Goal: Task Accomplishment & Management: Manage account settings

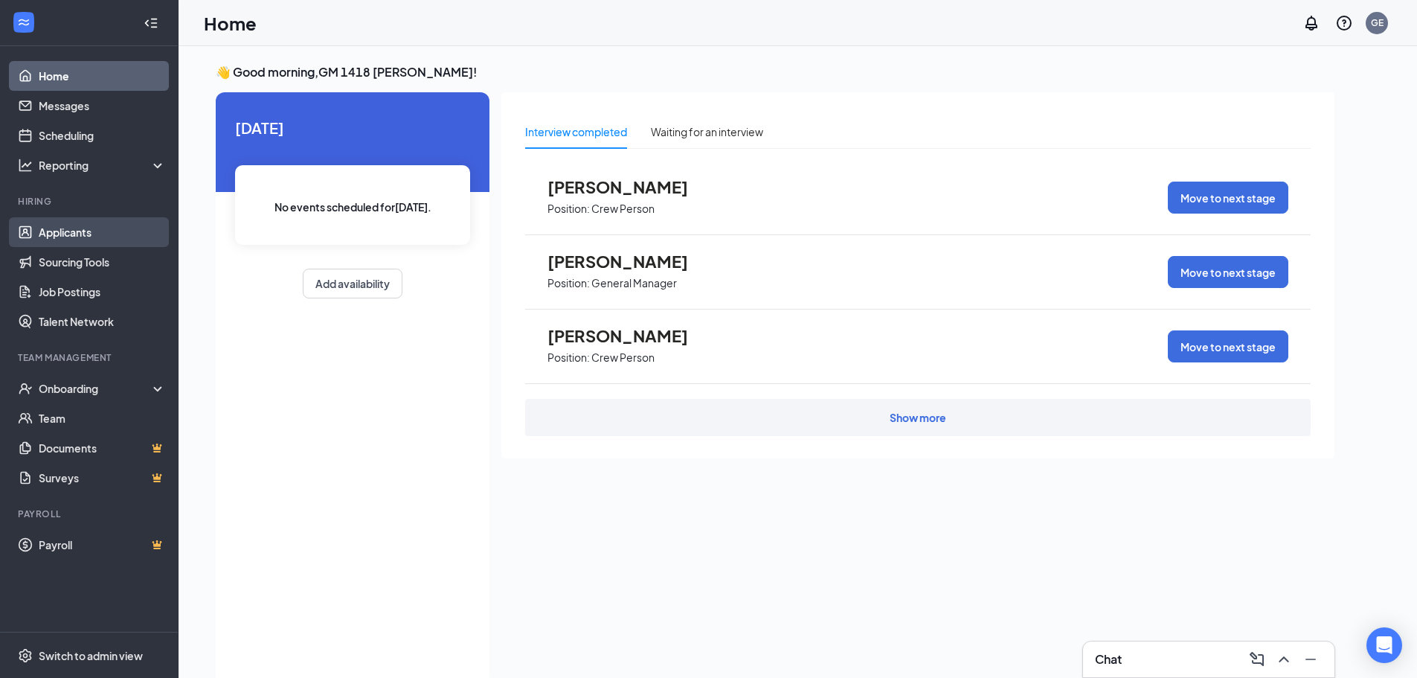
click at [90, 240] on link "Applicants" at bounding box center [102, 232] width 127 height 30
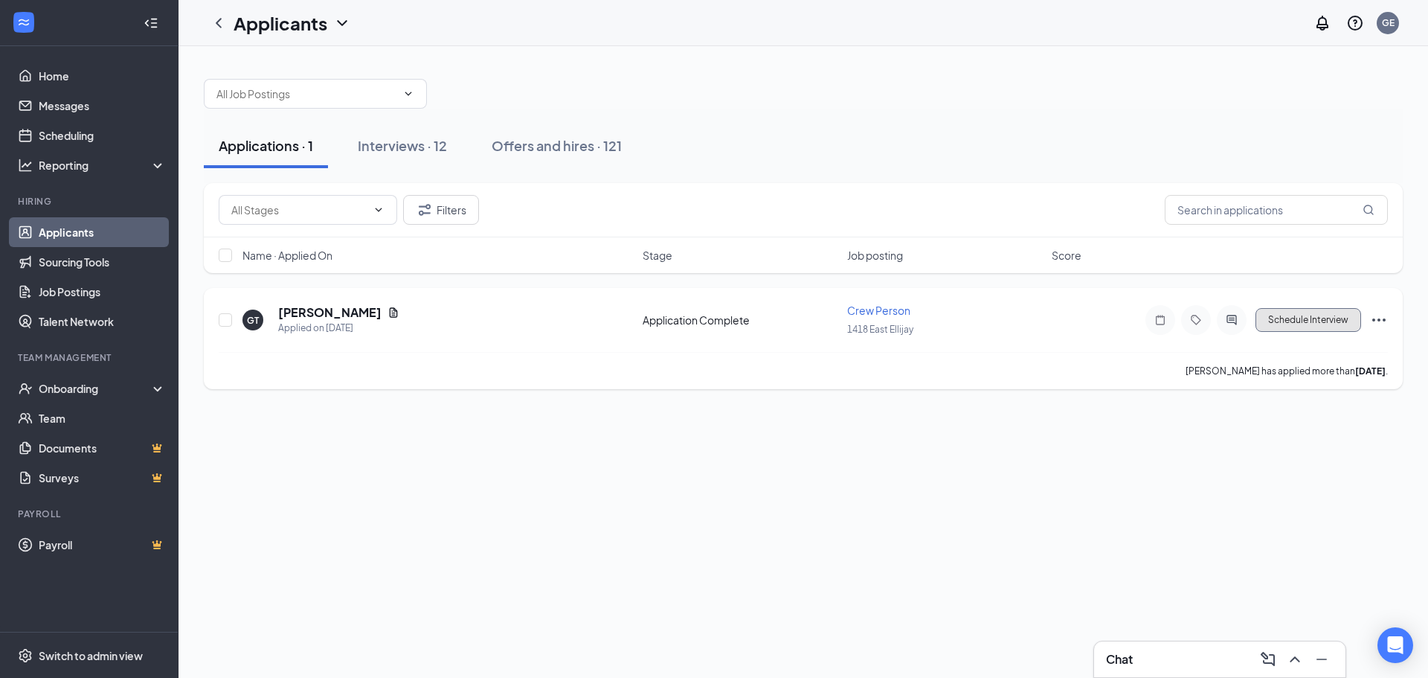
click at [1285, 320] on button "Schedule Interview" at bounding box center [1309, 320] width 106 height 24
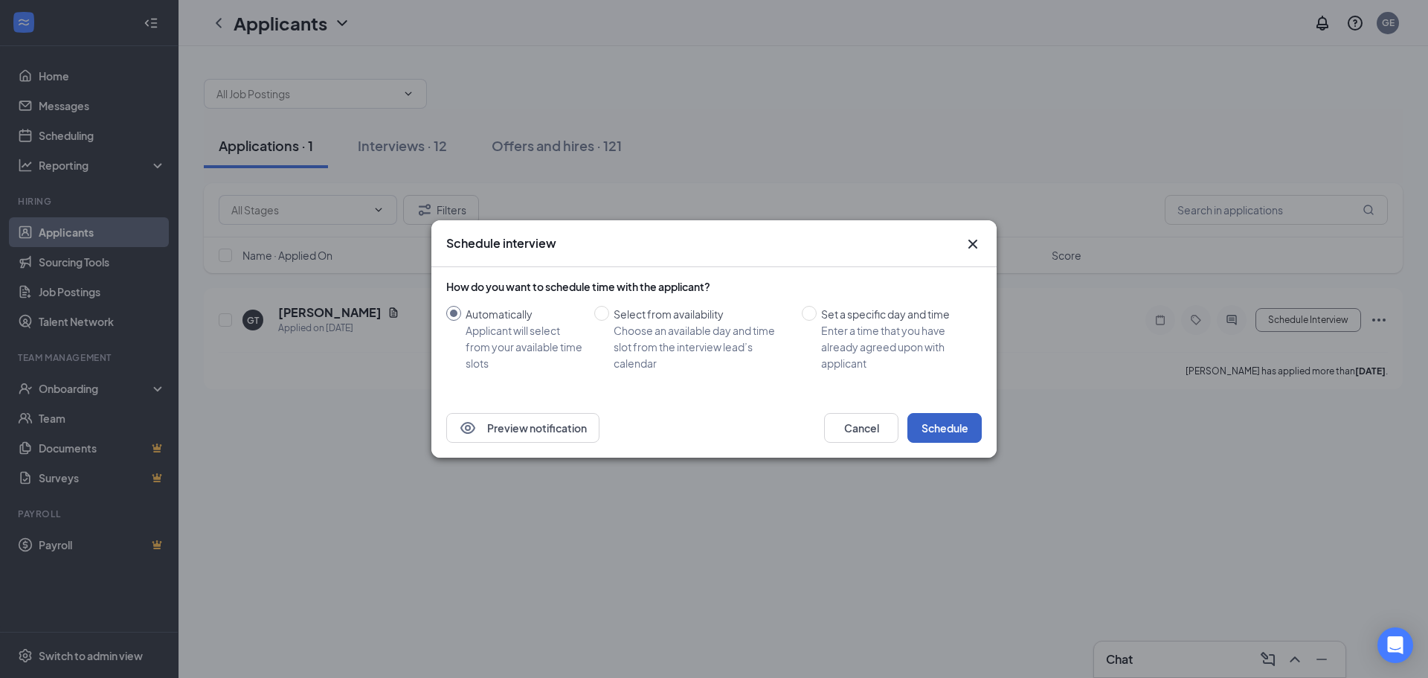
click at [969, 428] on button "Schedule" at bounding box center [945, 428] width 74 height 30
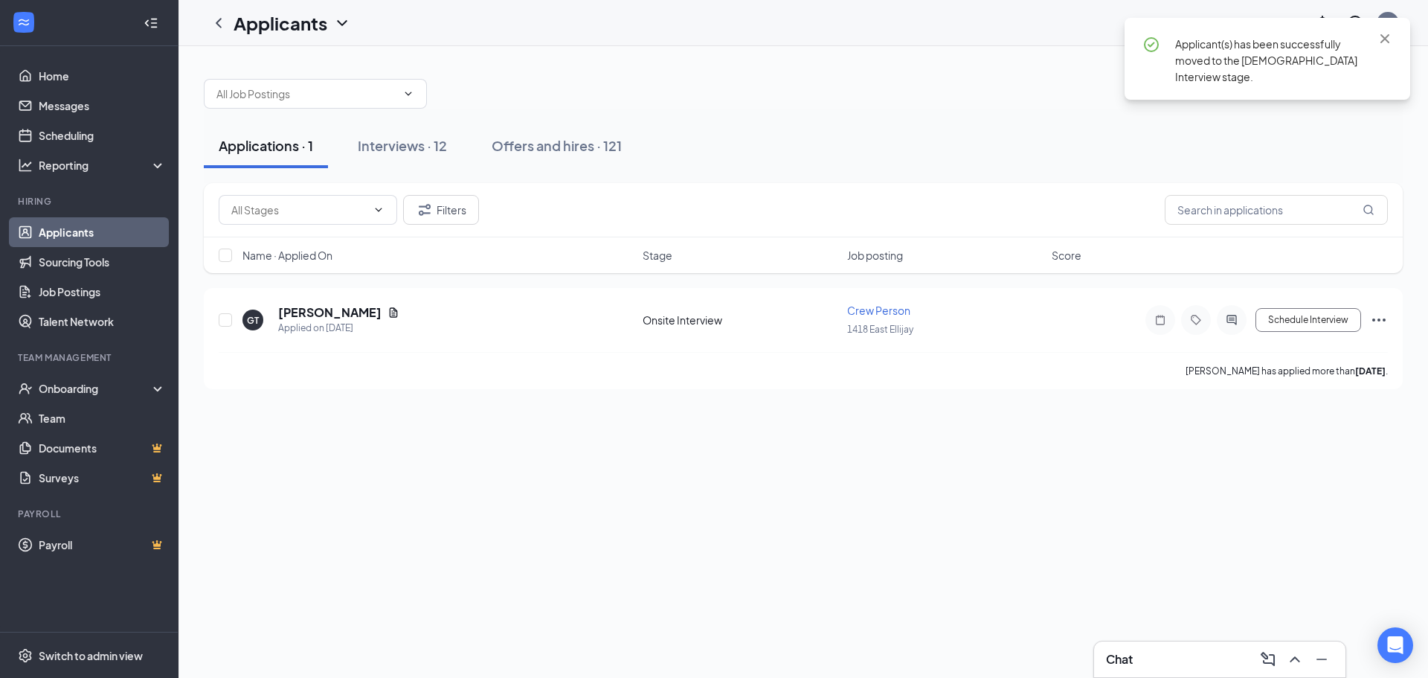
click at [1142, 661] on div "Chat" at bounding box center [1220, 659] width 228 height 24
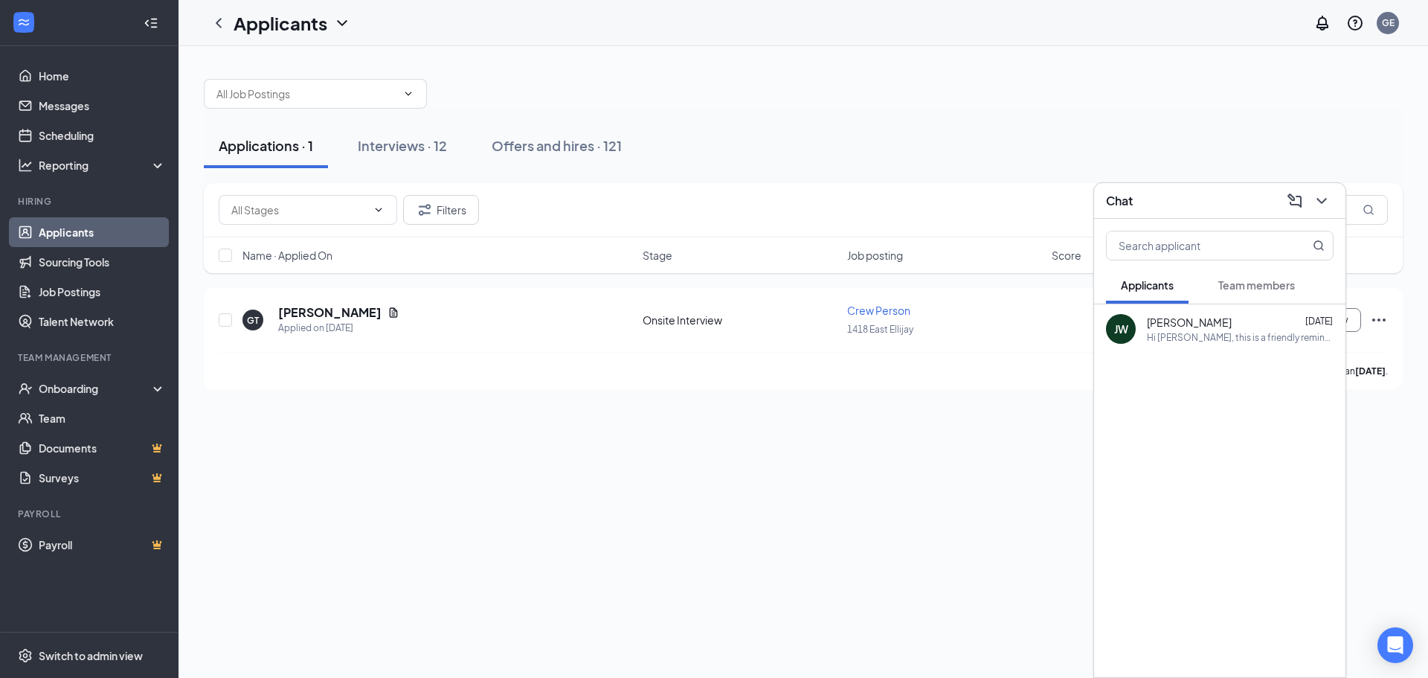
click at [1229, 295] on button "Team members" at bounding box center [1257, 284] width 106 height 37
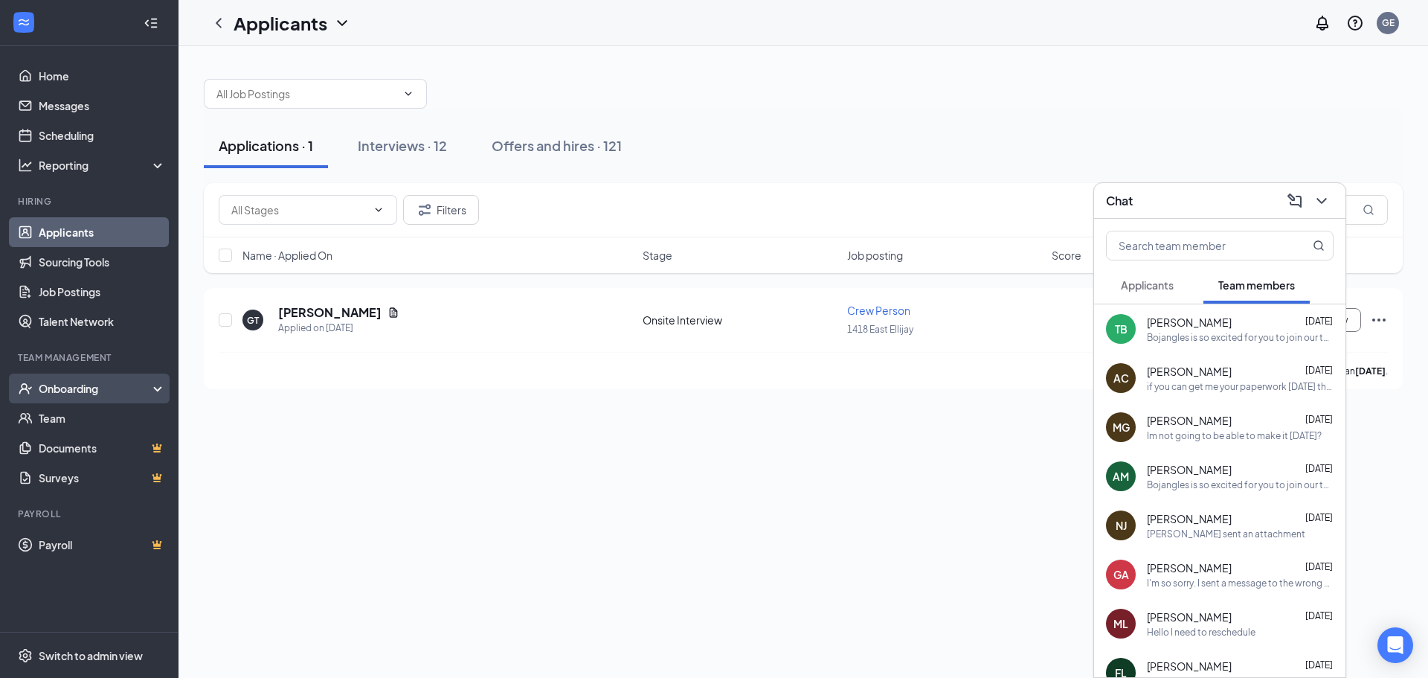
click at [74, 388] on div "Onboarding" at bounding box center [96, 388] width 115 height 15
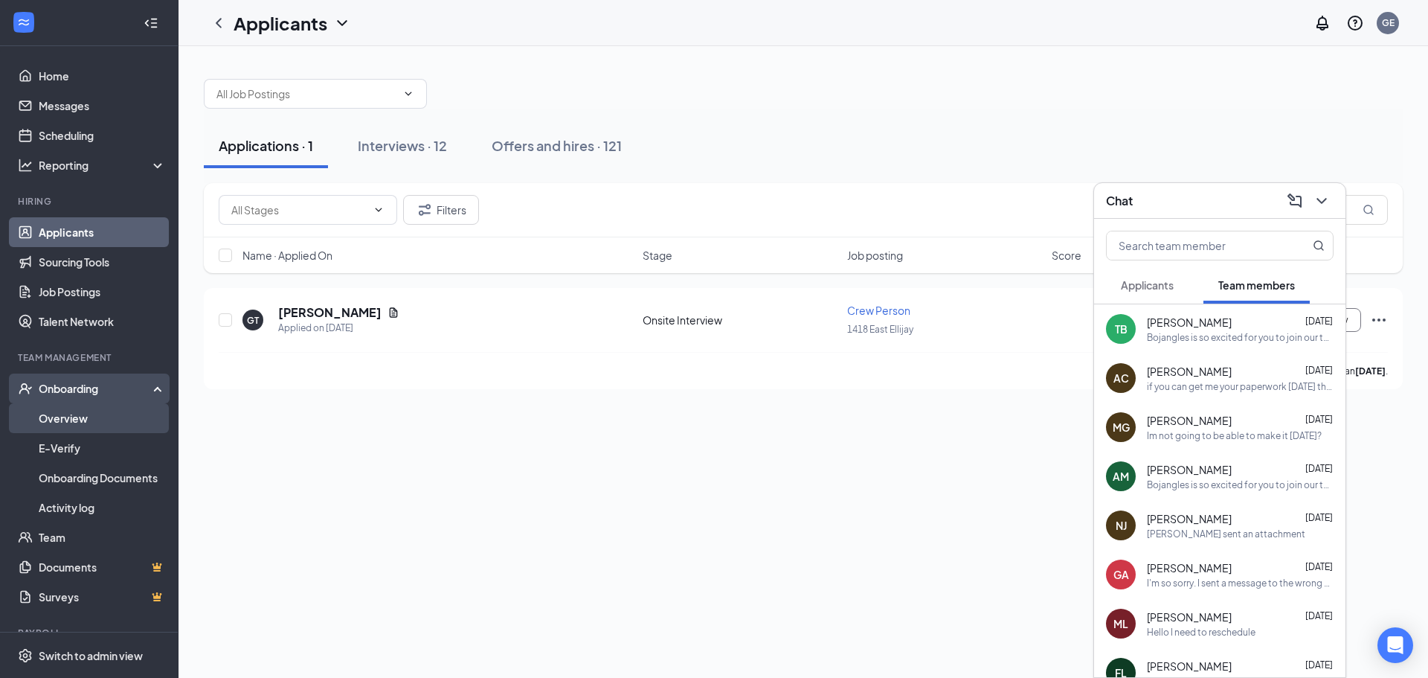
click at [70, 417] on link "Overview" at bounding box center [102, 418] width 127 height 30
